Goal: Navigation & Orientation: Understand site structure

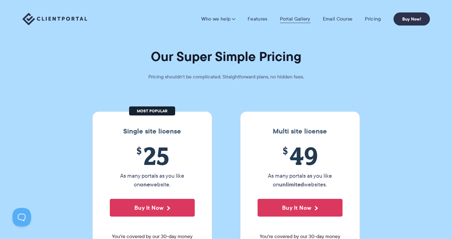
click at [299, 18] on link "Portal Gallery" at bounding box center [295, 19] width 30 height 6
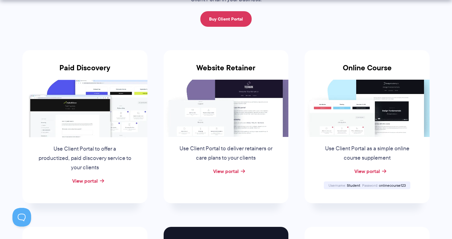
click at [246, 96] on img at bounding box center [225, 108] width 125 height 57
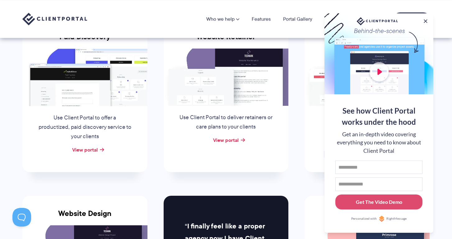
scroll to position [122, 0]
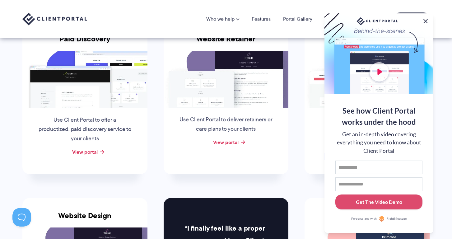
click at [423, 20] on button at bounding box center [424, 20] width 7 height 7
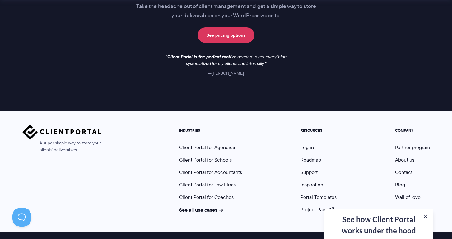
scroll to position [948, 0]
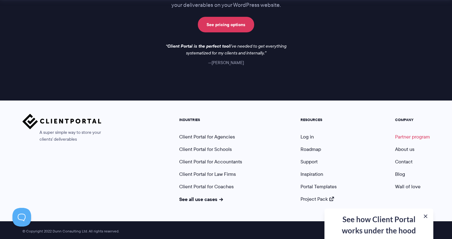
click at [408, 134] on link "Partner program" at bounding box center [412, 136] width 35 height 7
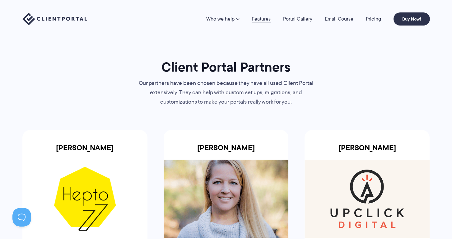
click at [265, 17] on link "Features" at bounding box center [260, 18] width 19 height 5
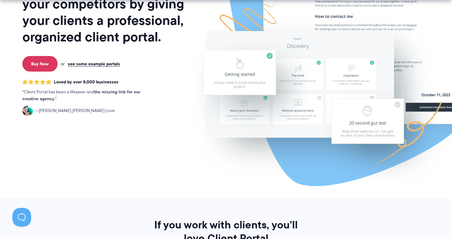
scroll to position [105, 0]
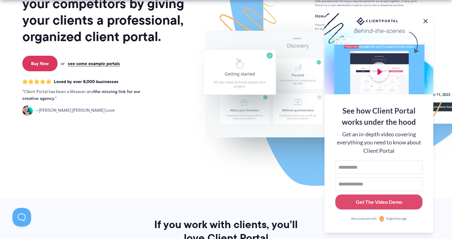
click at [425, 20] on button at bounding box center [424, 20] width 7 height 7
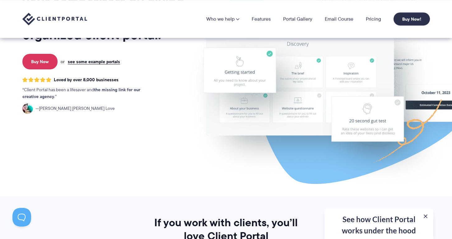
scroll to position [0, 0]
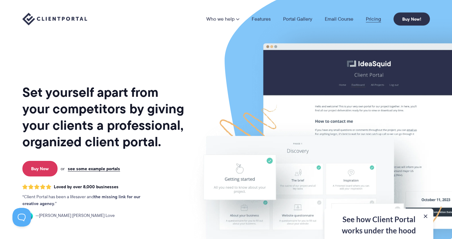
click at [372, 21] on link "Pricing" at bounding box center [373, 18] width 15 height 5
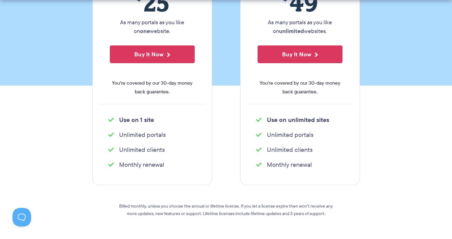
scroll to position [154, 0]
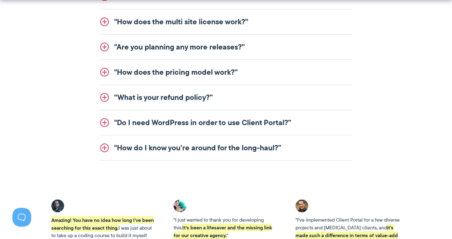
click at [127, 93] on link ""What is your refund policy?”" at bounding box center [226, 97] width 252 height 25
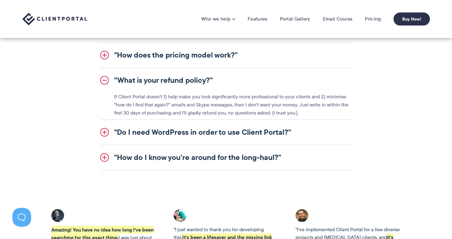
scroll to position [781, 0]
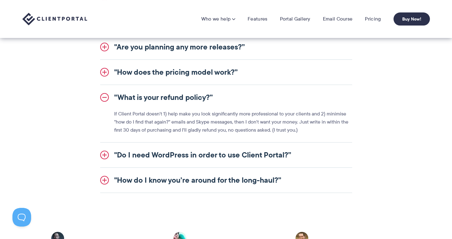
click at [150, 151] on link ""Do I need WordPress in order to use Client Portal?”" at bounding box center [226, 154] width 252 height 25
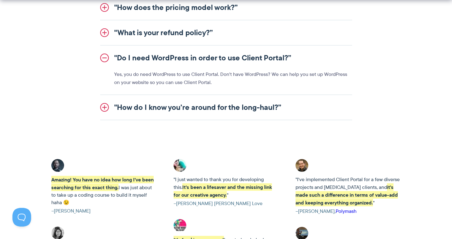
scroll to position [853, 0]
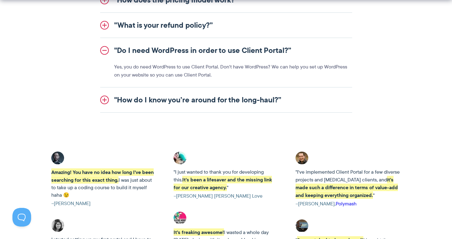
click at [155, 99] on link ""How do I know you’re around for the long-haul?”" at bounding box center [226, 99] width 252 height 25
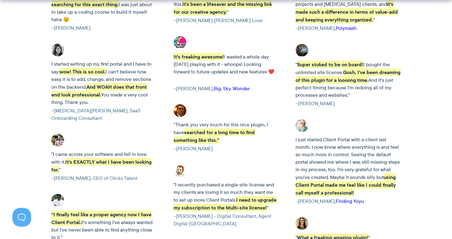
scroll to position [1075, 0]
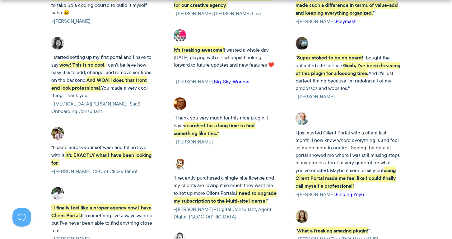
click at [155, 100] on cite "–[MEDICAL_DATA][PERSON_NAME], SaaS Onboarding Consultant" at bounding box center [103, 107] width 105 height 15
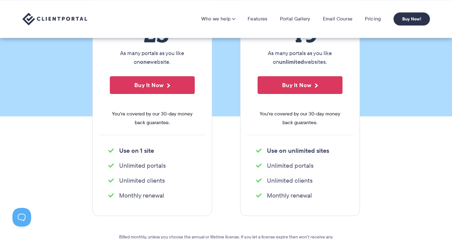
scroll to position [28, 0]
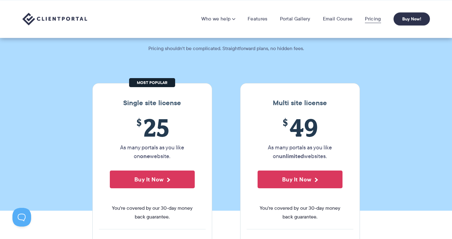
click at [371, 20] on link "Pricing" at bounding box center [373, 19] width 16 height 6
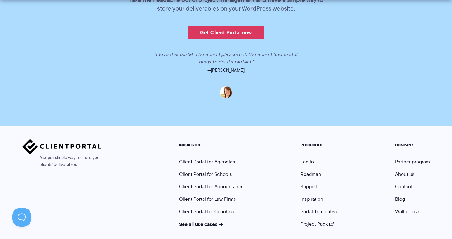
scroll to position [1535, 0]
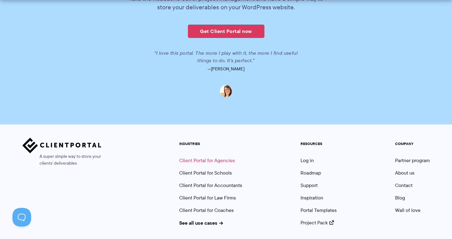
click at [228, 157] on link "Client Portal for Agencies" at bounding box center [207, 160] width 56 height 7
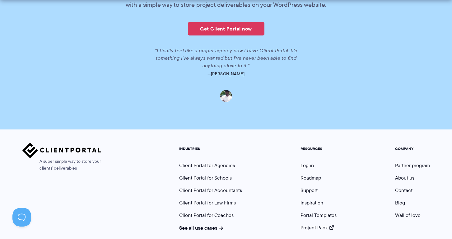
scroll to position [1479, 0]
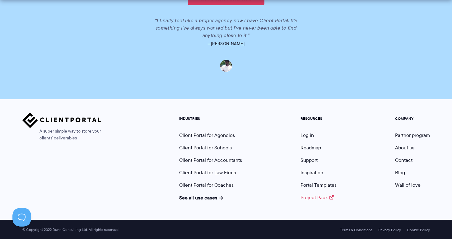
click at [315, 195] on link "Project Pack" at bounding box center [317, 197] width 34 height 7
